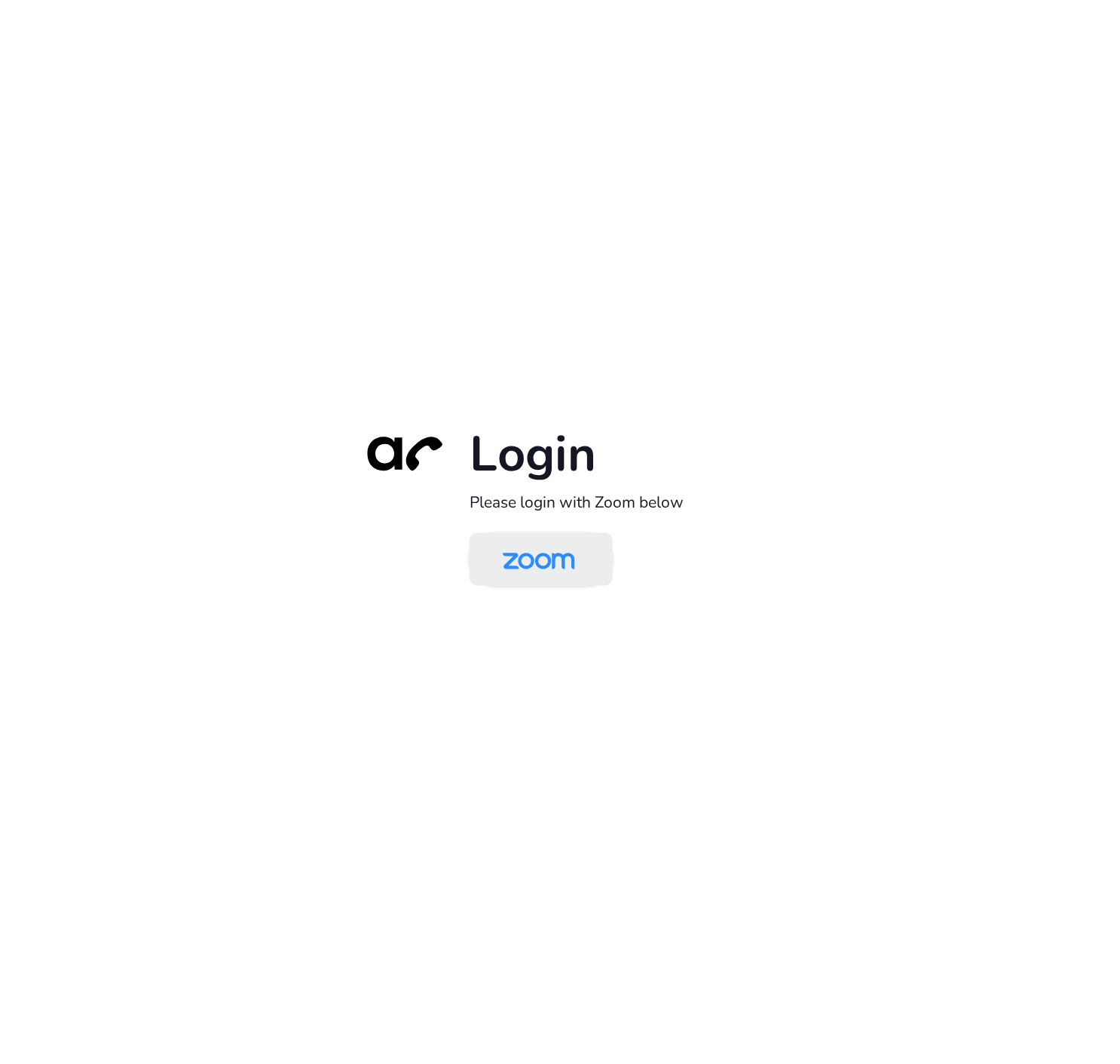
click at [536, 563] on img at bounding box center [538, 560] width 104 height 49
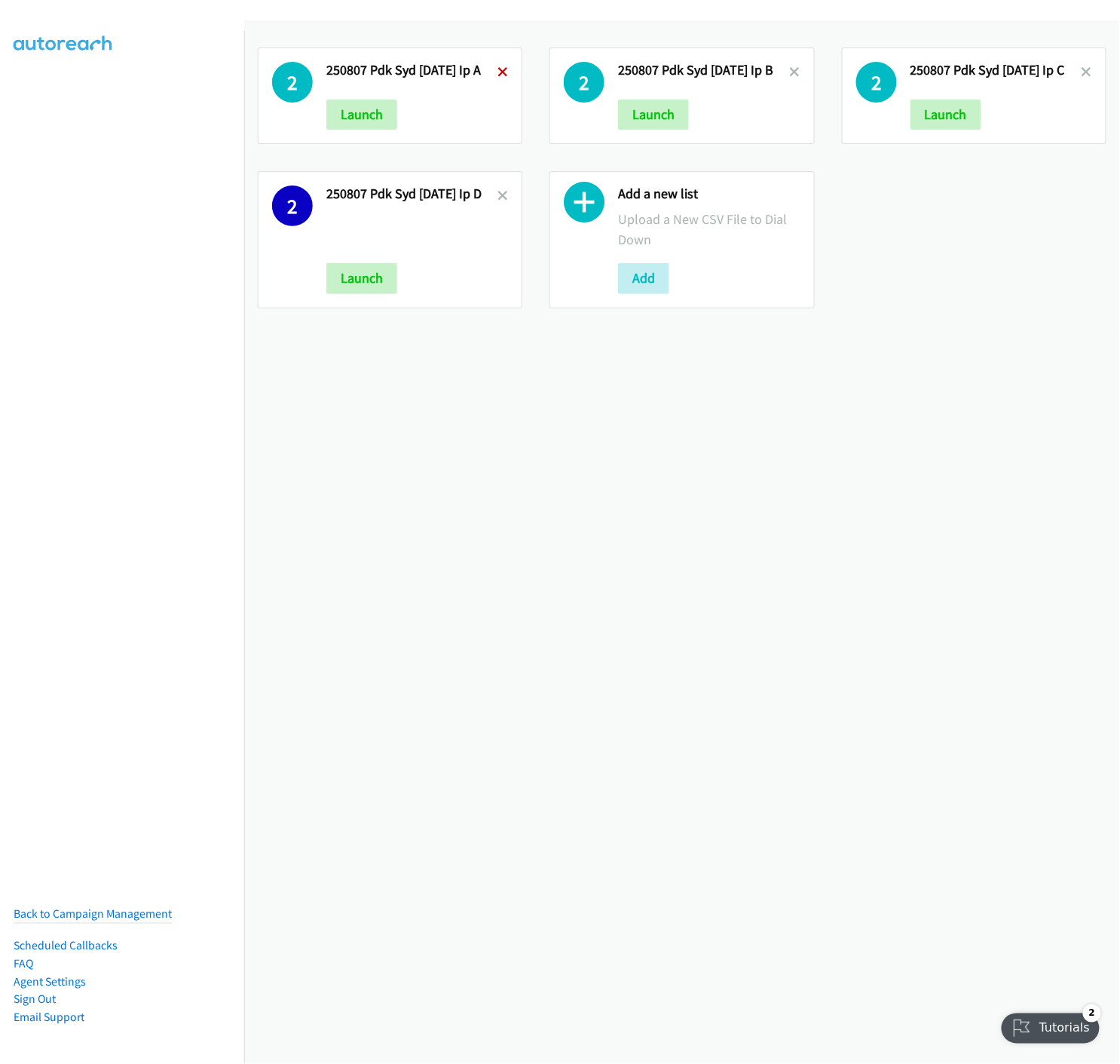
click at [498, 73] on icon at bounding box center [503, 73] width 11 height 11
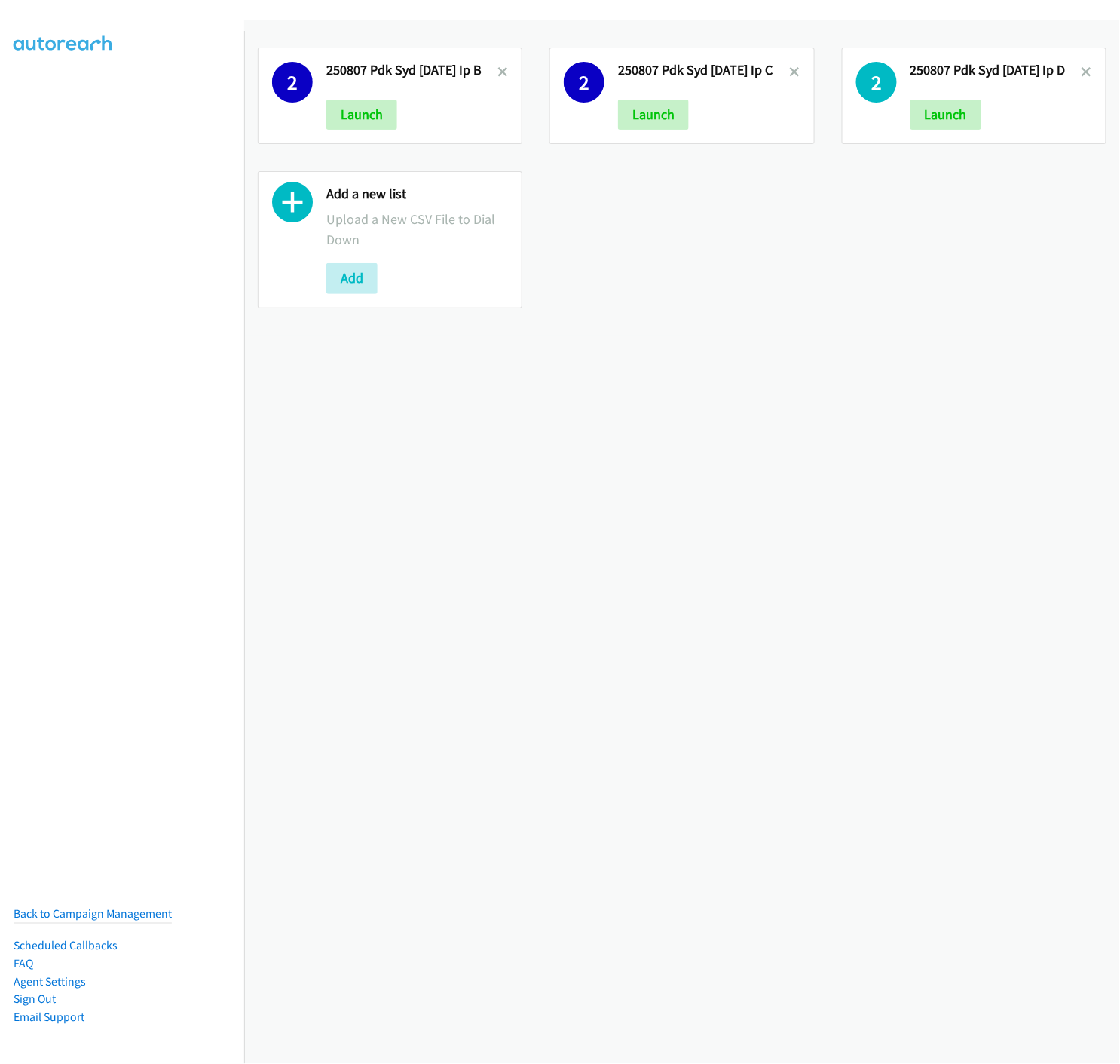
click at [498, 73] on icon at bounding box center [503, 73] width 11 height 11
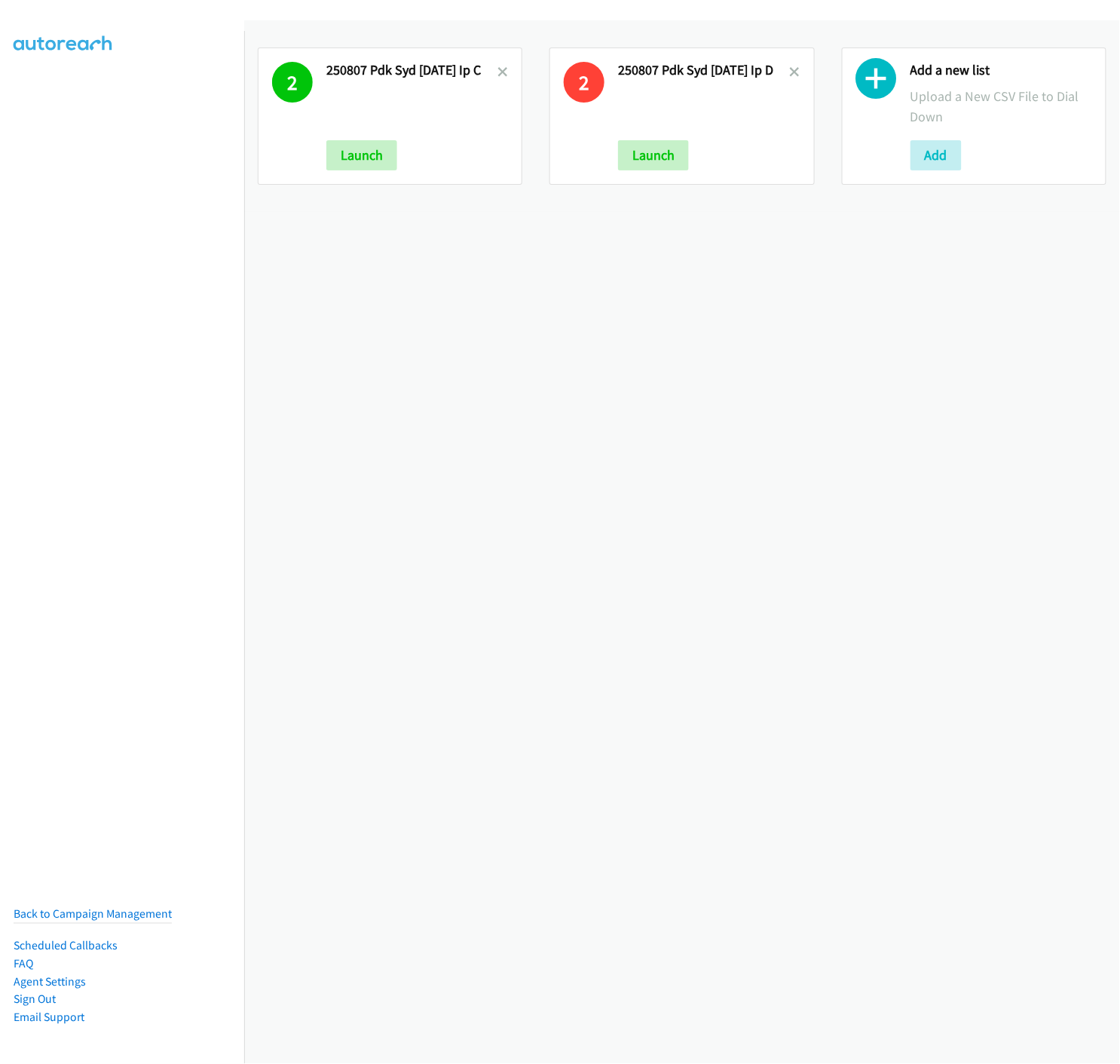
click at [498, 73] on icon at bounding box center [503, 73] width 11 height 11
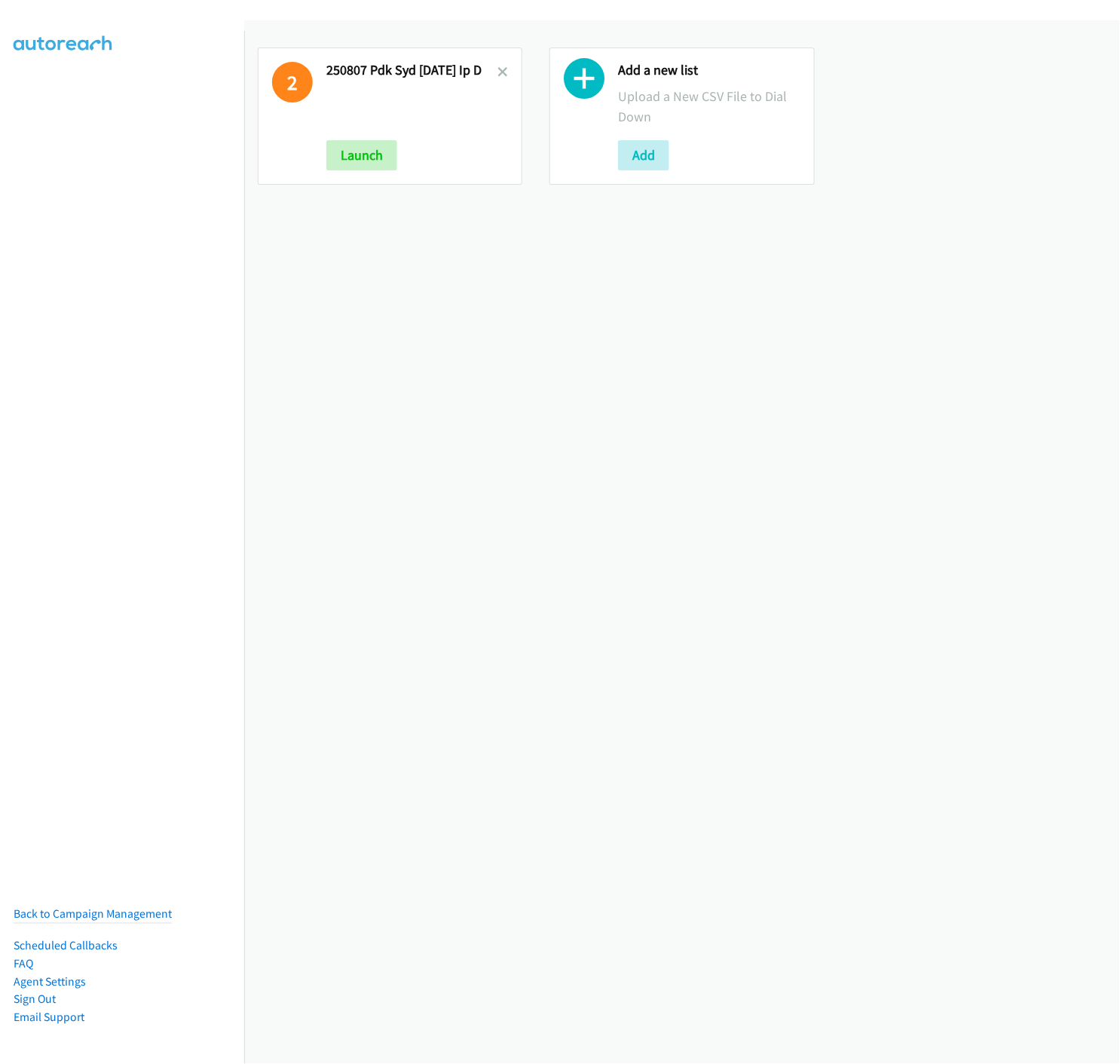
click at [498, 73] on icon at bounding box center [503, 73] width 11 height 11
